Goal: Information Seeking & Learning: Learn about a topic

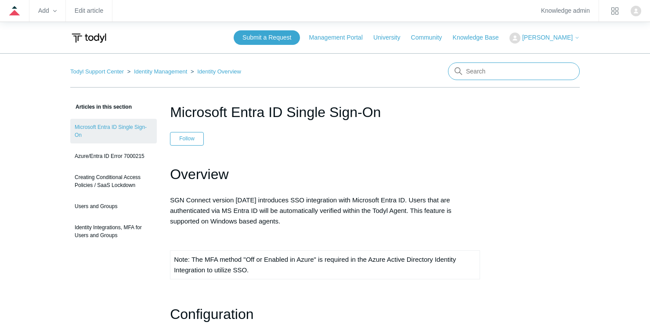
click at [515, 73] on input "Search" at bounding box center [514, 71] width 132 height 18
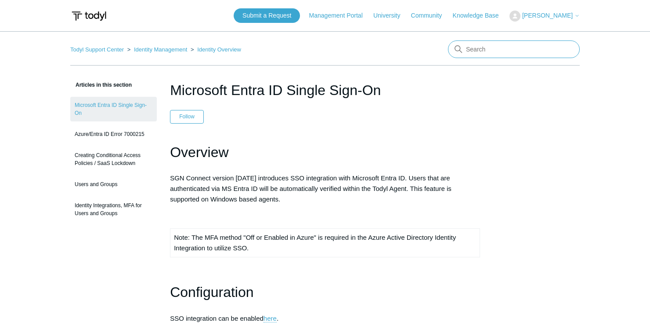
click at [485, 50] on input "Search" at bounding box center [514, 49] width 132 height 18
type input "dns"
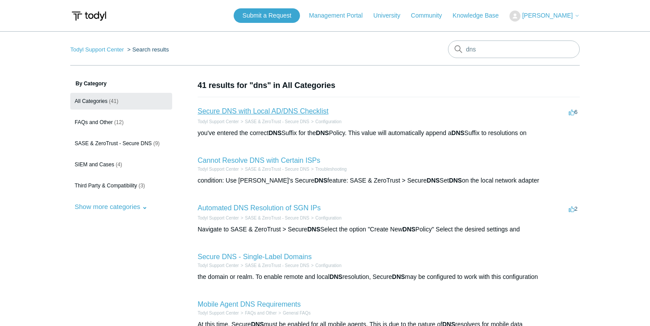
click at [229, 112] on link "Secure DNS with Local AD/DNS Checklist" at bounding box center [263, 110] width 131 height 7
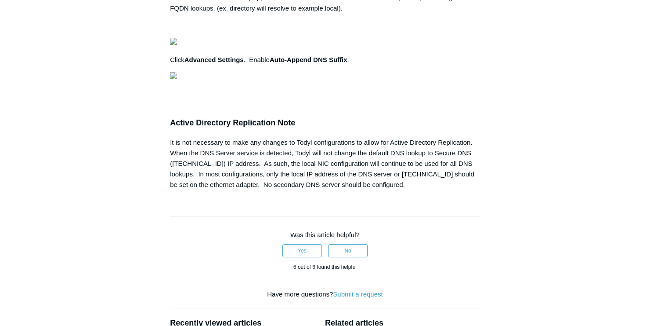
scroll to position [809, 0]
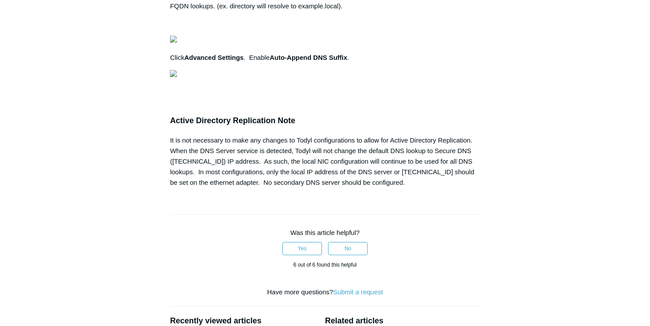
copy pre "New-ItemProperty -Path "HKLM:\SYSTEM\CurrentControlSet\Services\Tcpip6\Paramete…"
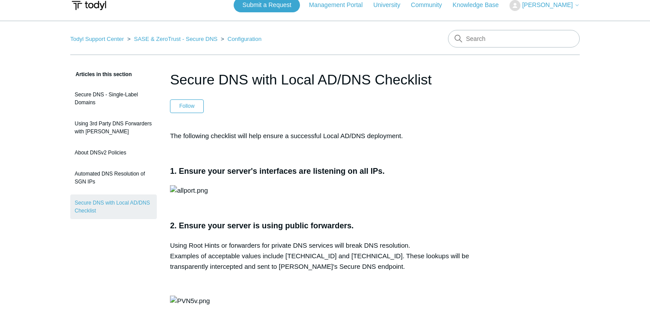
scroll to position [0, 0]
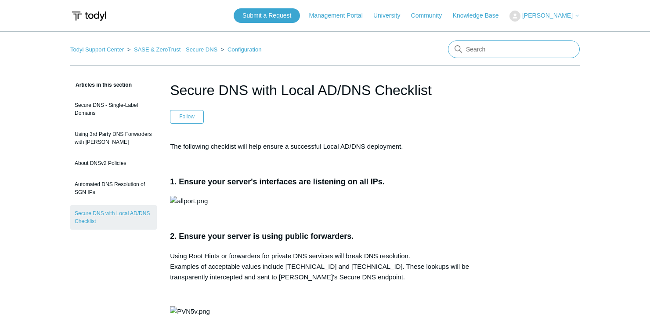
click at [471, 52] on input "Search" at bounding box center [514, 49] width 132 height 18
type input "server 2016"
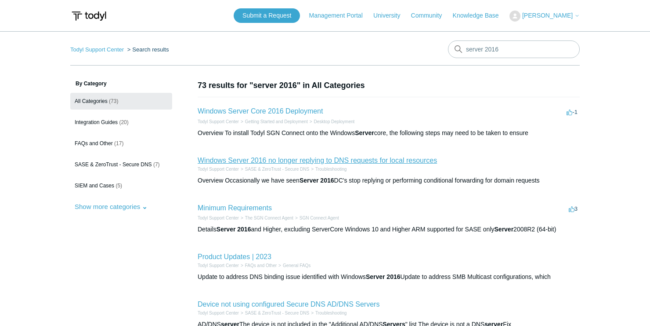
click at [314, 159] on link "Windows Server 2016 no longer replying to DNS requests for local resources" at bounding box center [317, 159] width 239 height 7
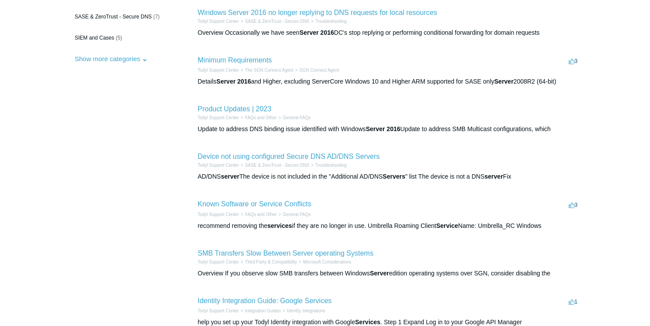
scroll to position [246, 0]
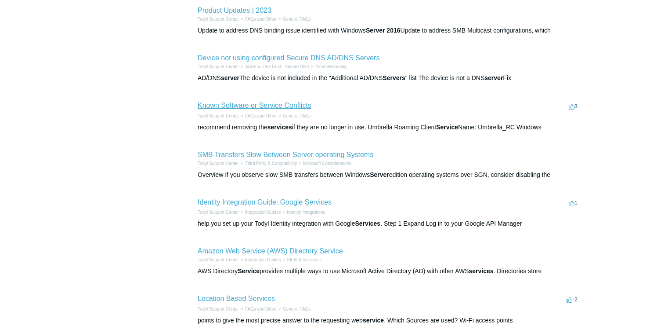
click at [248, 105] on link "Known Software or Service Conflicts" at bounding box center [255, 105] width 114 height 7
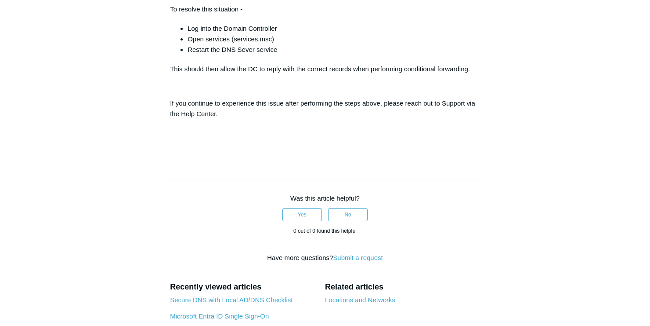
scroll to position [387, 0]
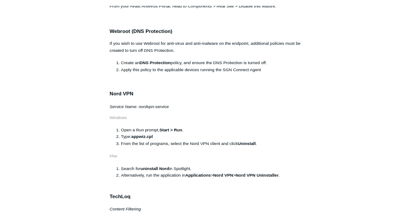
scroll to position [1019, 0]
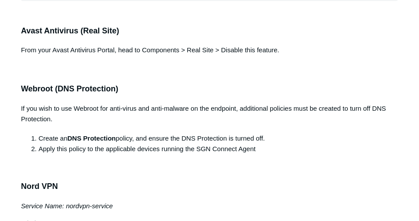
drag, startPoint x: 260, startPoint y: 36, endPoint x: 267, endPoint y: 46, distance: 11.6
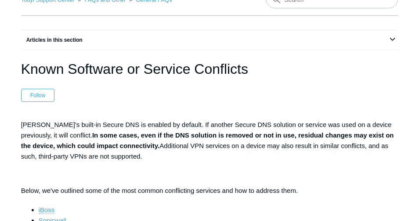
scroll to position [0, 0]
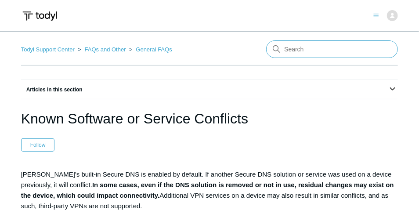
click at [312, 47] on input "Search" at bounding box center [332, 49] width 132 height 18
type input "outbound"
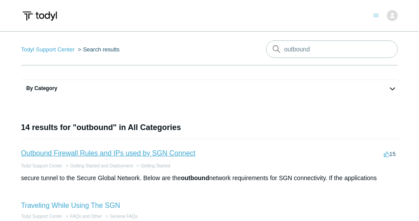
click at [71, 154] on link "Outbound Firewall Rules and IPs used by SGN Connect" at bounding box center [108, 152] width 175 height 7
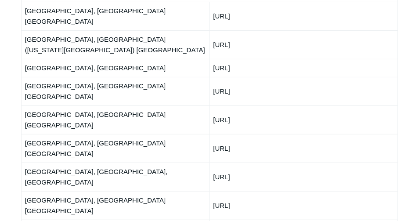
scroll to position [1125, 0]
